Goal: Information Seeking & Learning: Find specific fact

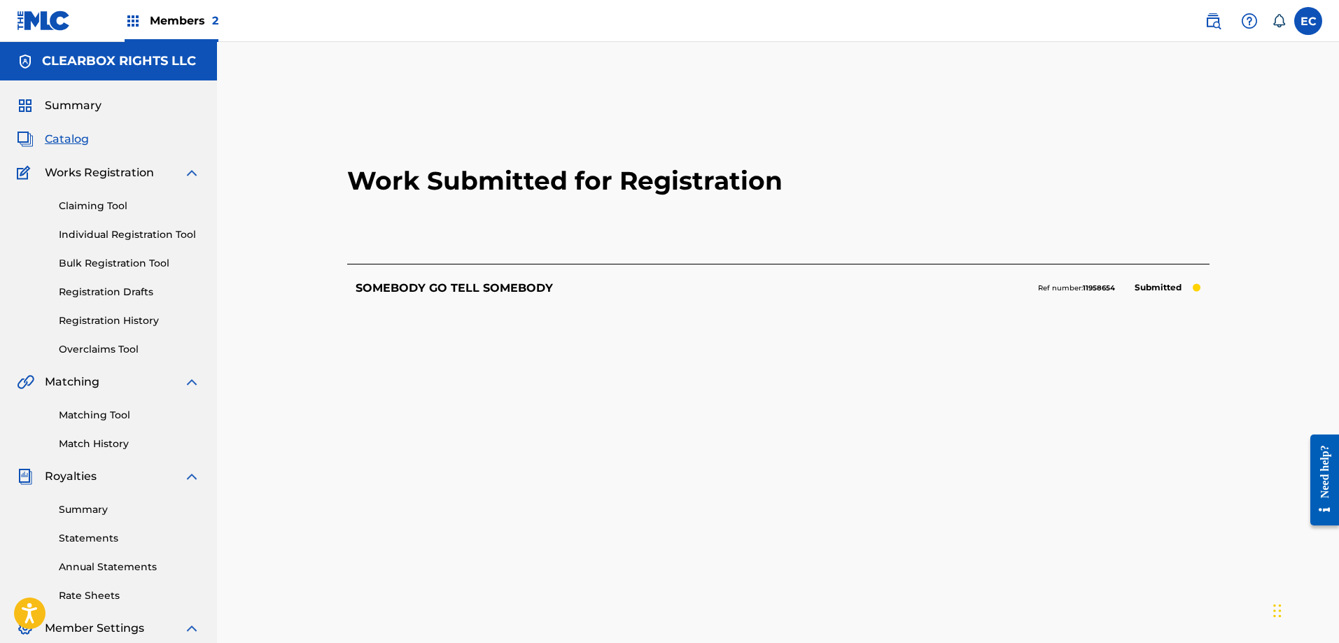
click at [1209, 15] on img at bounding box center [1213, 21] width 17 height 17
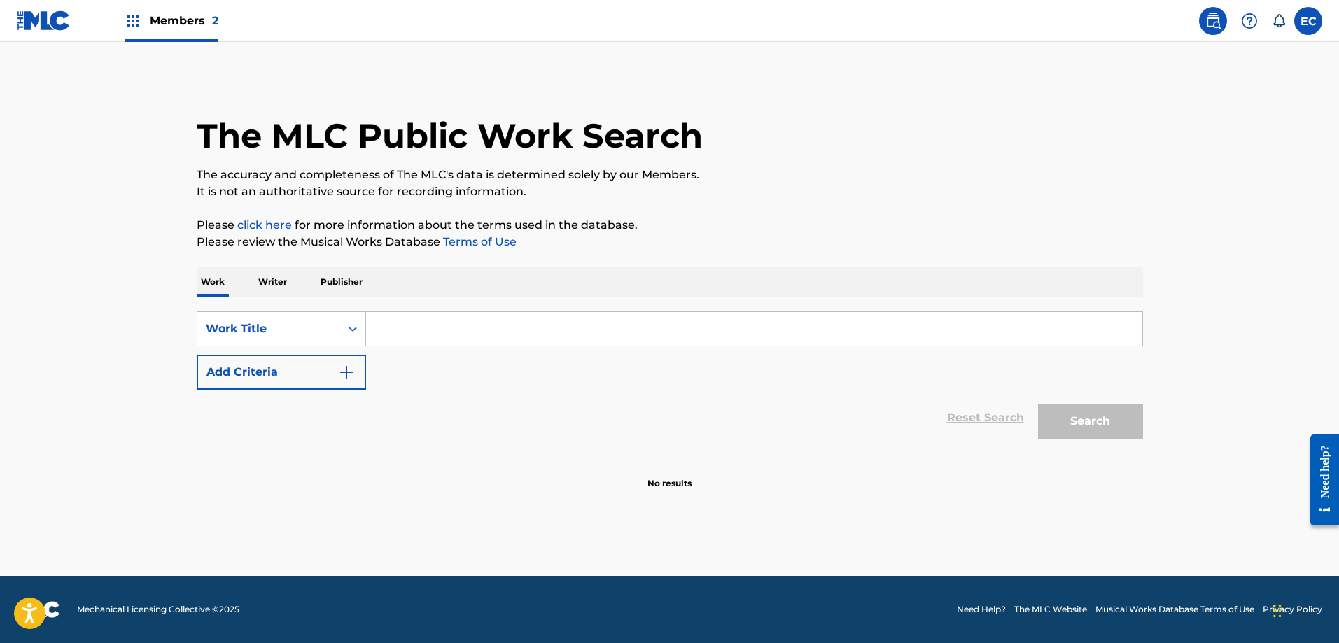
click at [421, 329] on input "Search Form" at bounding box center [754, 329] width 776 height 34
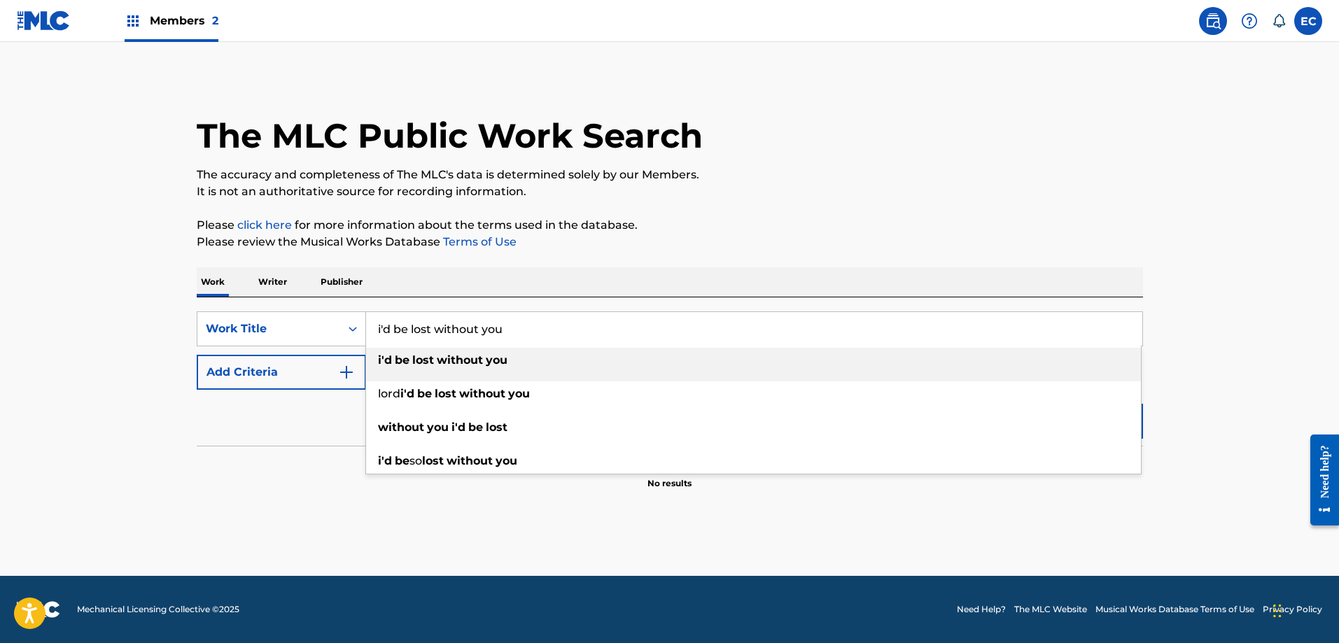
type input "i'd be lost without you"
click at [479, 358] on strong "without" at bounding box center [460, 359] width 46 height 13
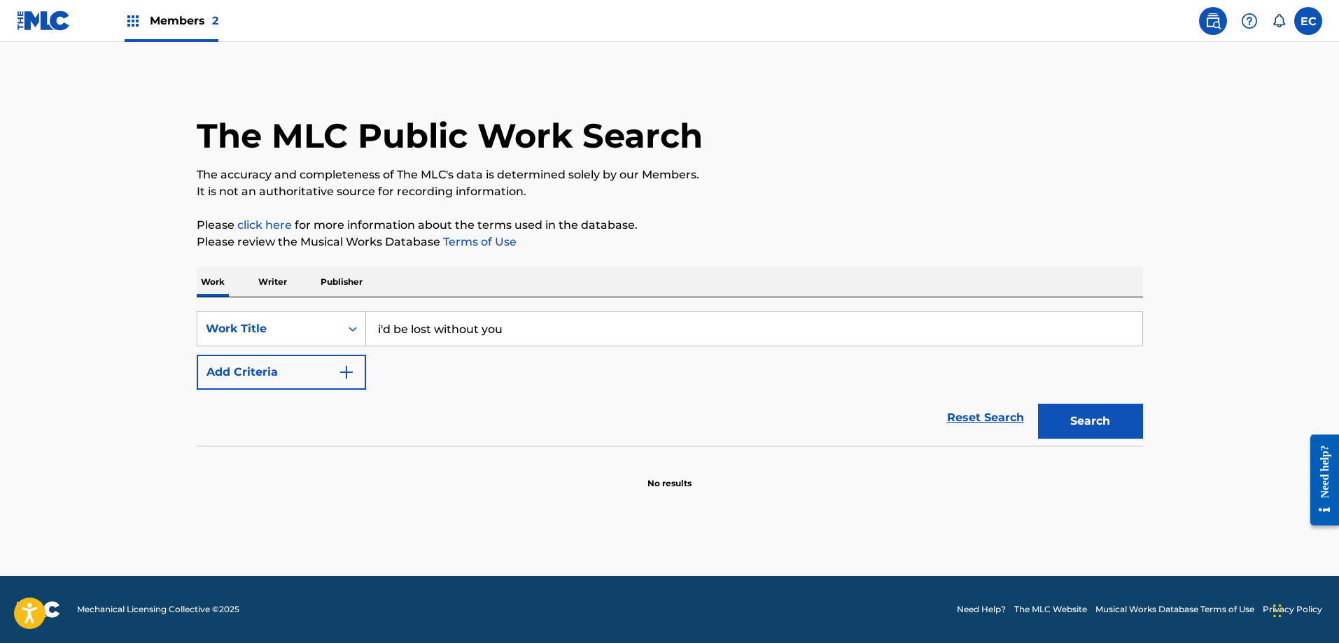
click at [342, 374] on img "Search Form" at bounding box center [346, 372] width 17 height 17
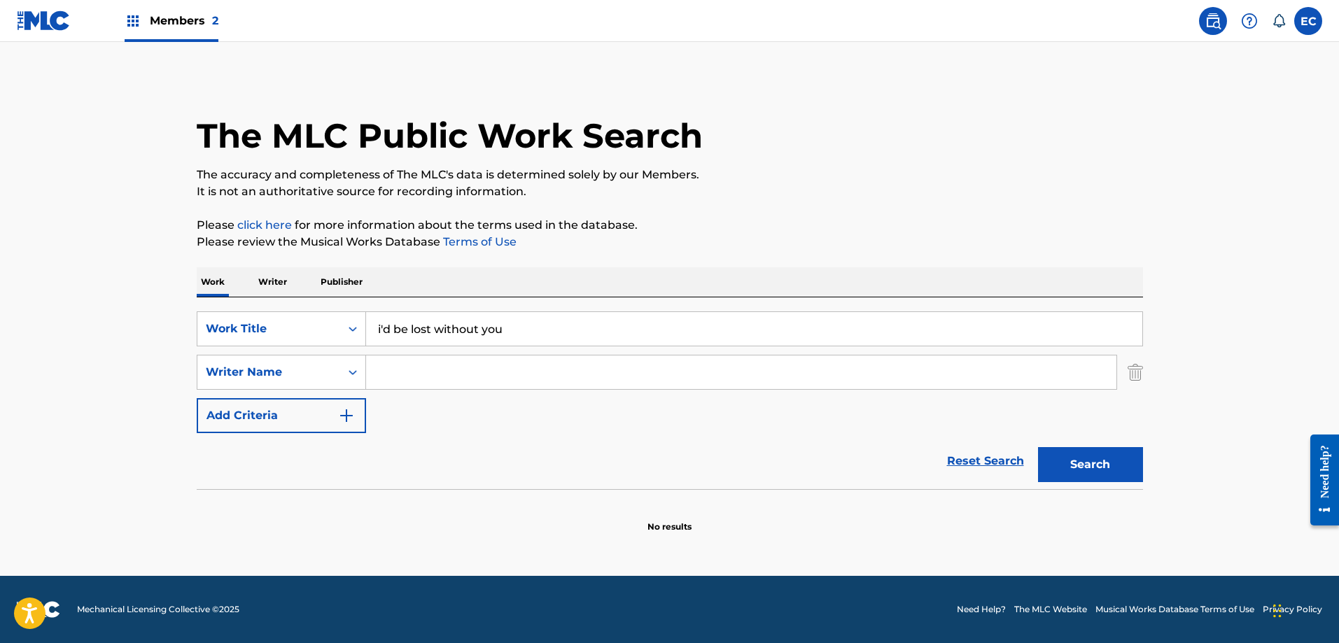
click at [418, 369] on input "Search Form" at bounding box center [741, 373] width 750 height 34
type input "[PERSON_NAME]"
click at [1109, 482] on button "Search" at bounding box center [1090, 464] width 105 height 35
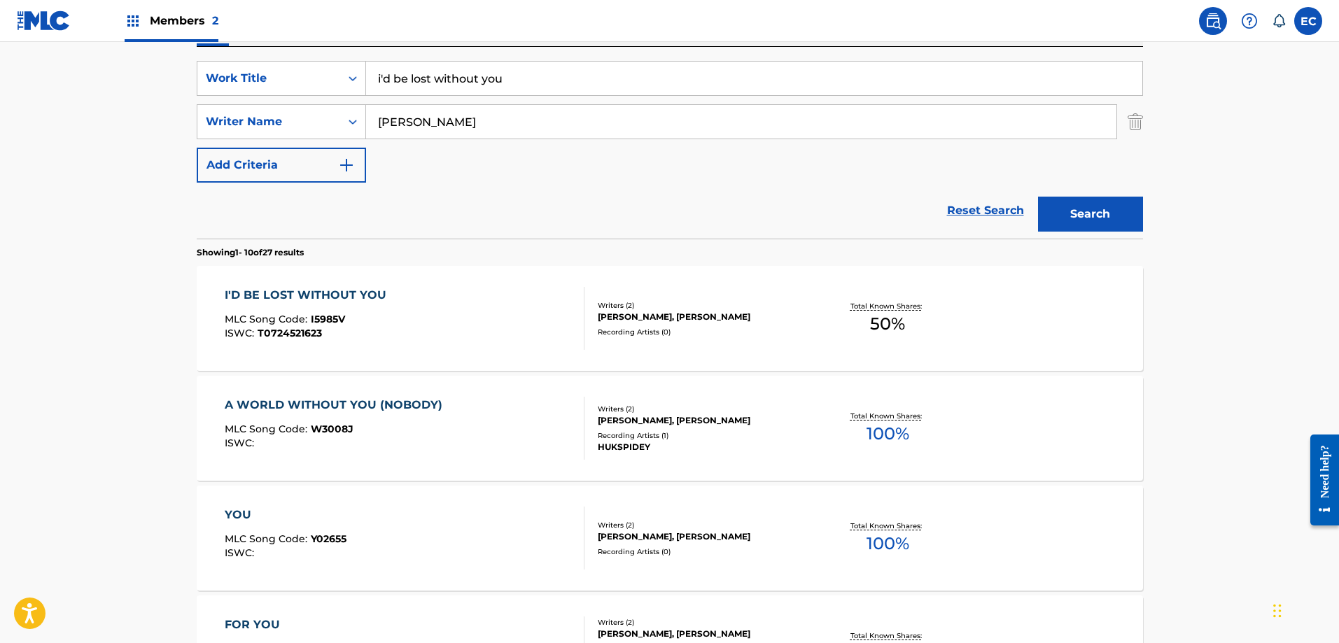
scroll to position [280, 0]
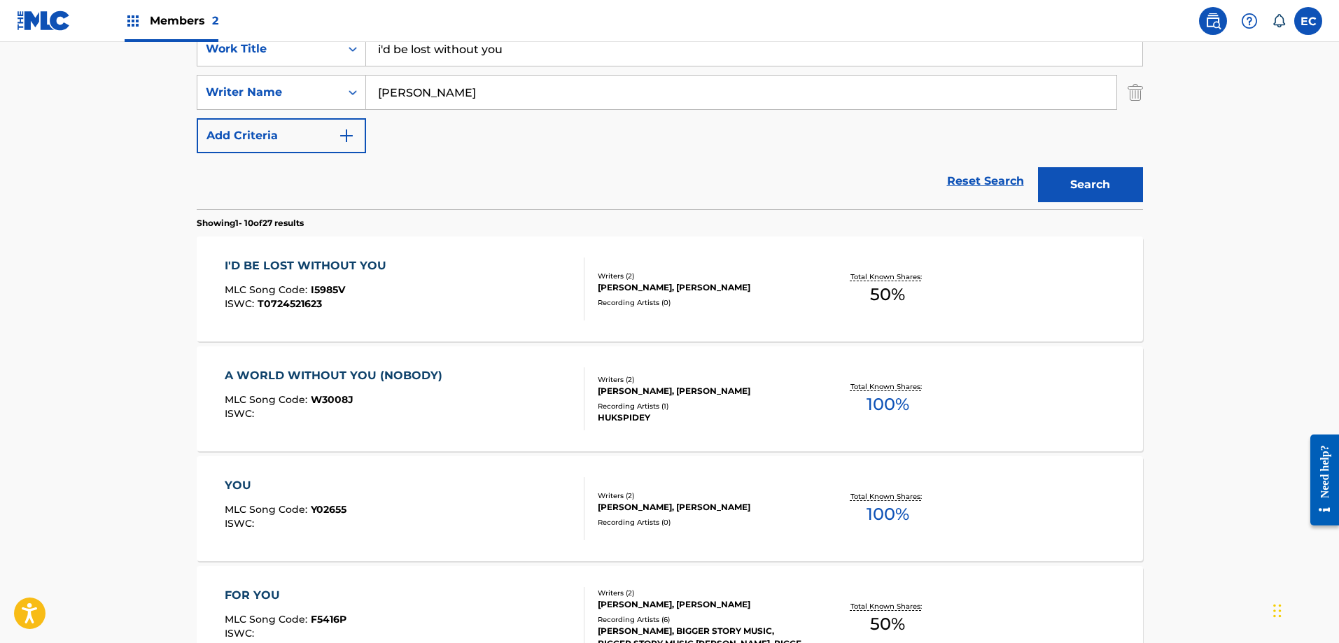
click at [334, 268] on div "I'D BE LOST WITHOUT YOU" at bounding box center [309, 266] width 169 height 17
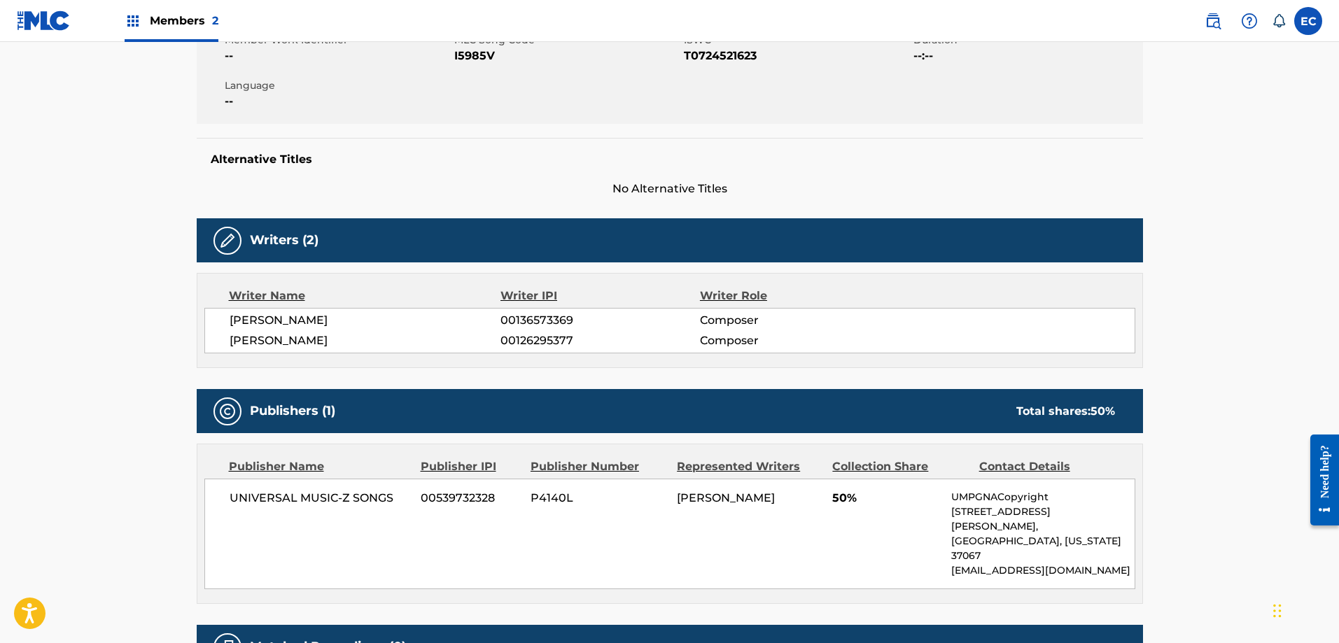
scroll to position [280, 0]
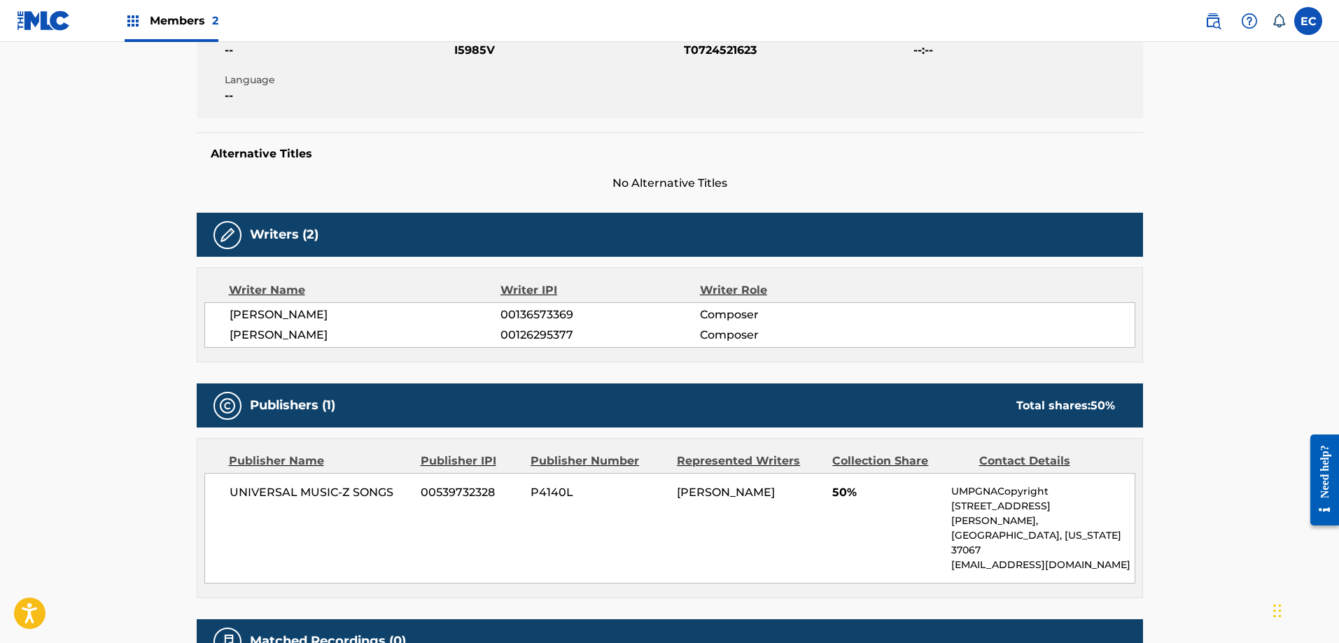
click at [52, 228] on main "< Back to public search results Copy work link I'D BE LOST WITHOUT YOU Work Det…" at bounding box center [669, 245] width 1339 height 967
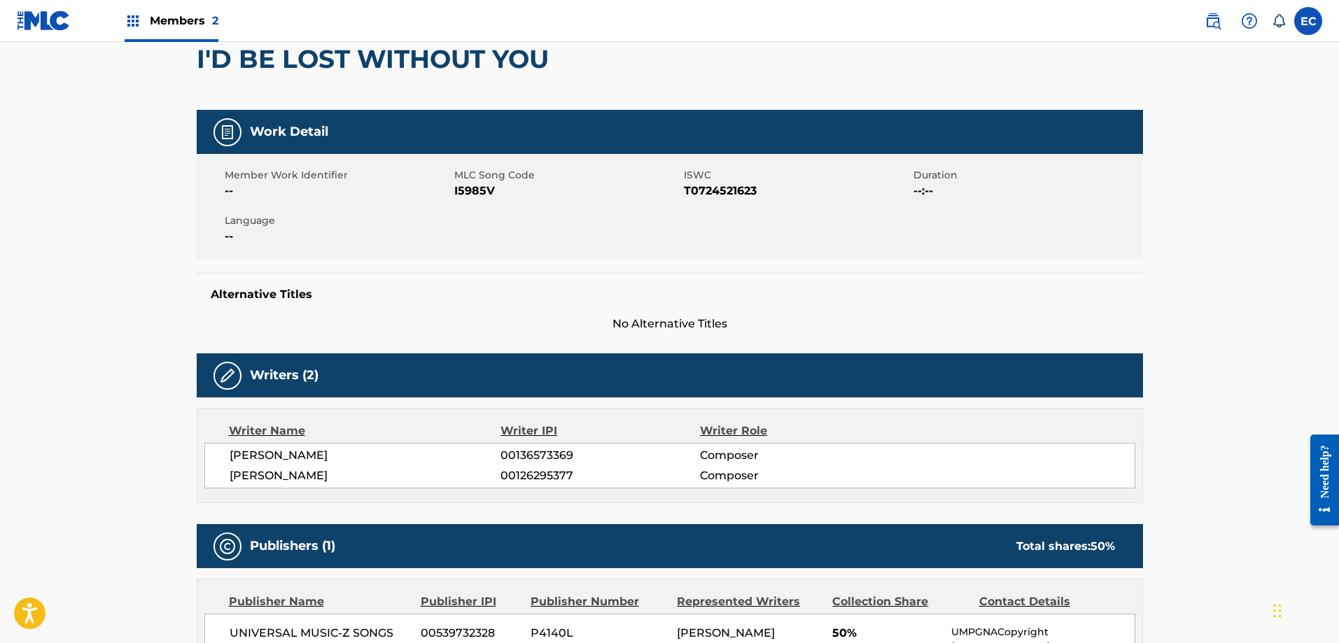
scroll to position [0, 0]
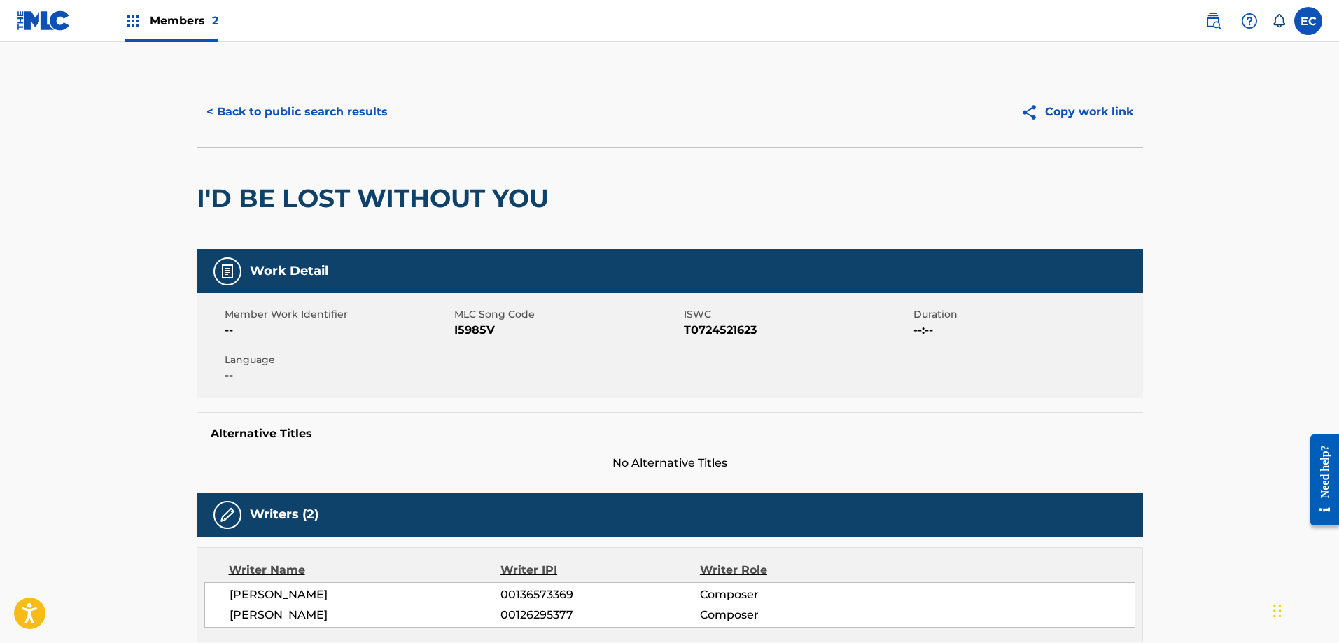
click at [347, 106] on button "< Back to public search results" at bounding box center [297, 111] width 201 height 35
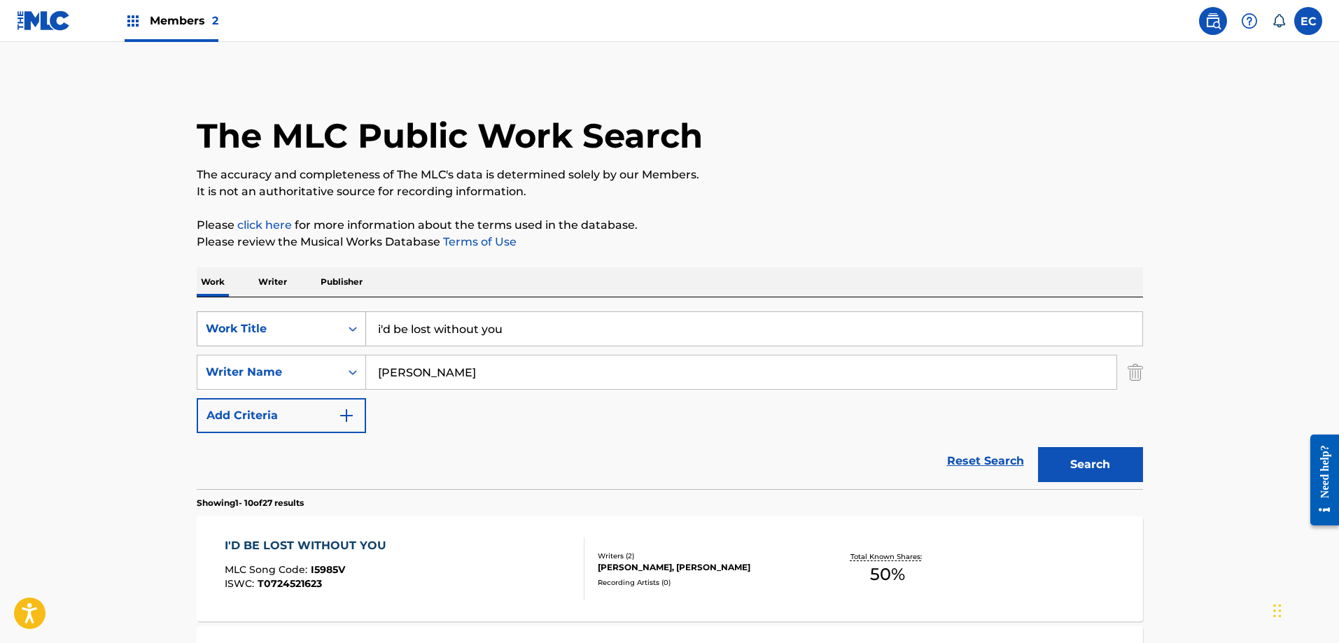
drag, startPoint x: 535, startPoint y: 329, endPoint x: 331, endPoint y: 324, distance: 204.4
click at [331, 324] on div "SearchWithCriteria479a5f10-0a33-4b2e-b9cc-3ae7bf68f9f7 Work Title i'd be lost w…" at bounding box center [670, 328] width 946 height 35
click at [1075, 465] on button "Search" at bounding box center [1090, 464] width 105 height 35
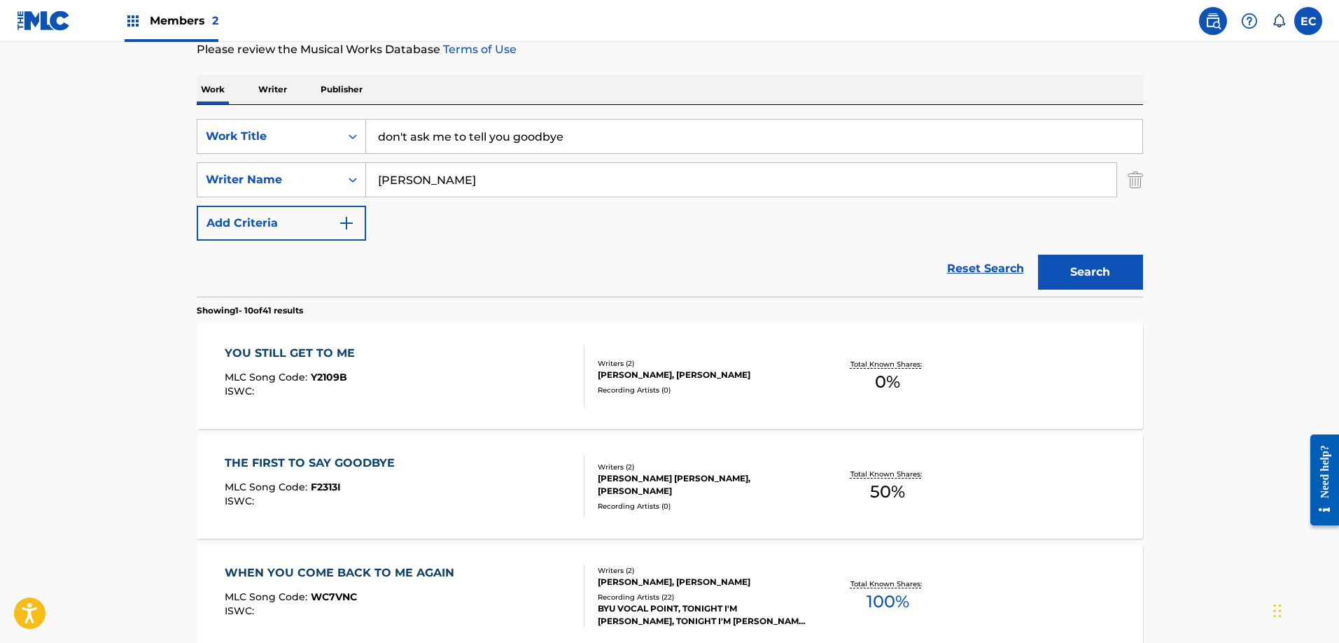
scroll to position [210, 0]
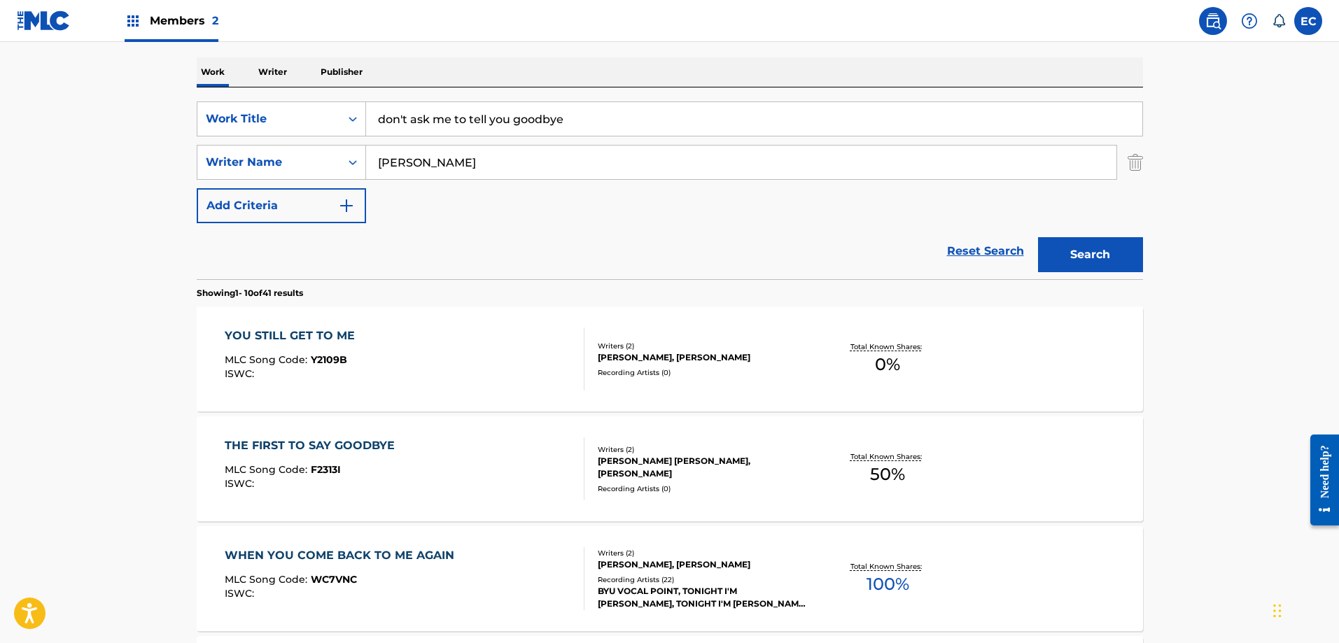
click at [540, 115] on input "don't ask me to tell you goodbye" at bounding box center [754, 119] width 776 height 34
type input "don't ask me to tell you good-bye"
click at [1100, 260] on button "Search" at bounding box center [1090, 254] width 105 height 35
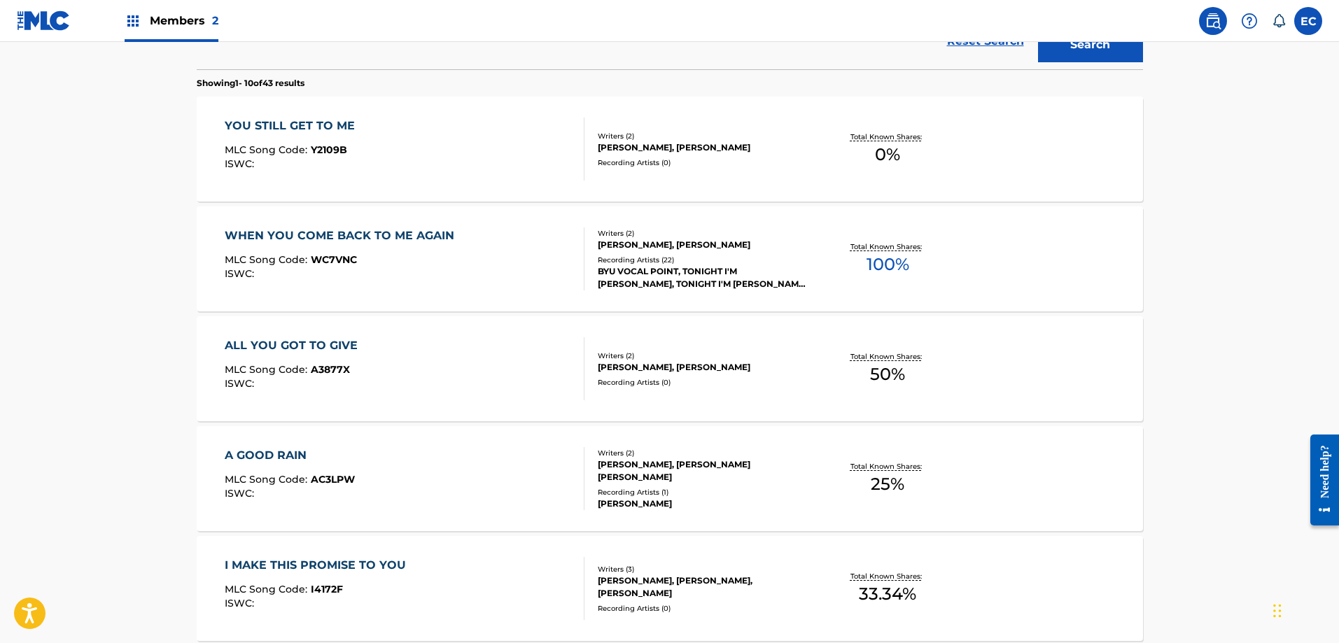
scroll to position [0, 0]
